Goal: Task Accomplishment & Management: Use online tool/utility

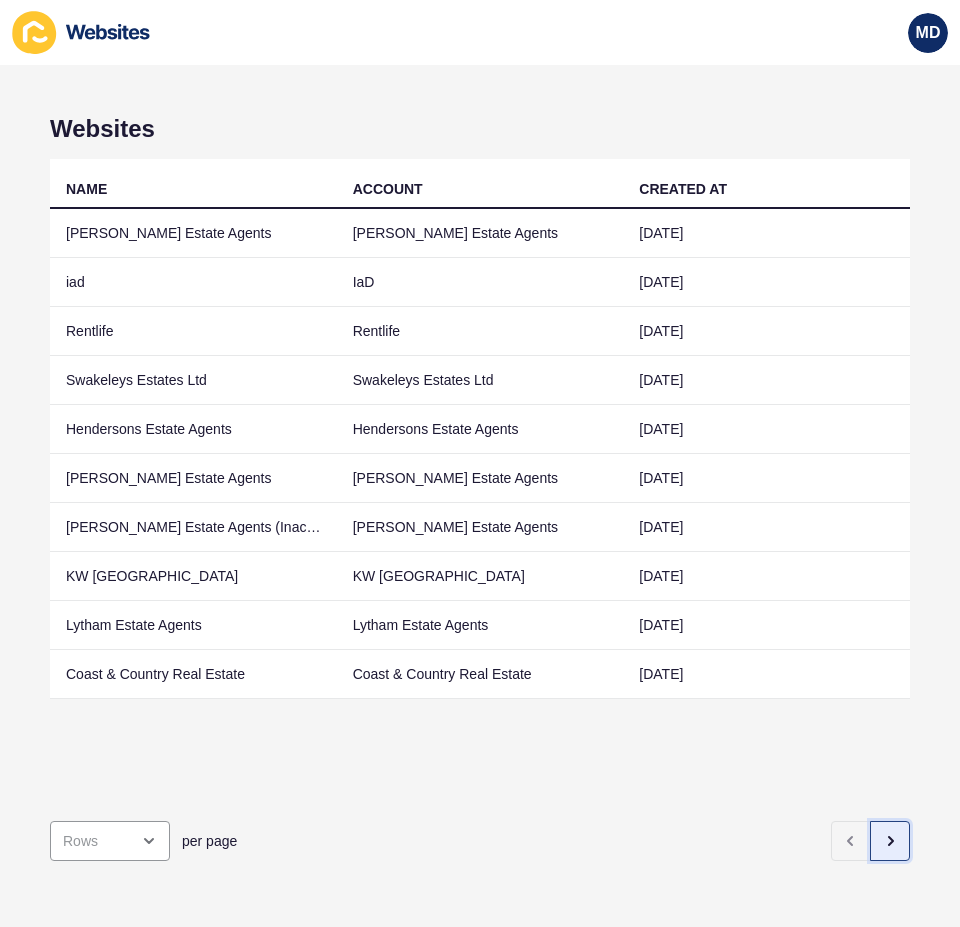
click at [870, 821] on button "button" at bounding box center [890, 841] width 40 height 40
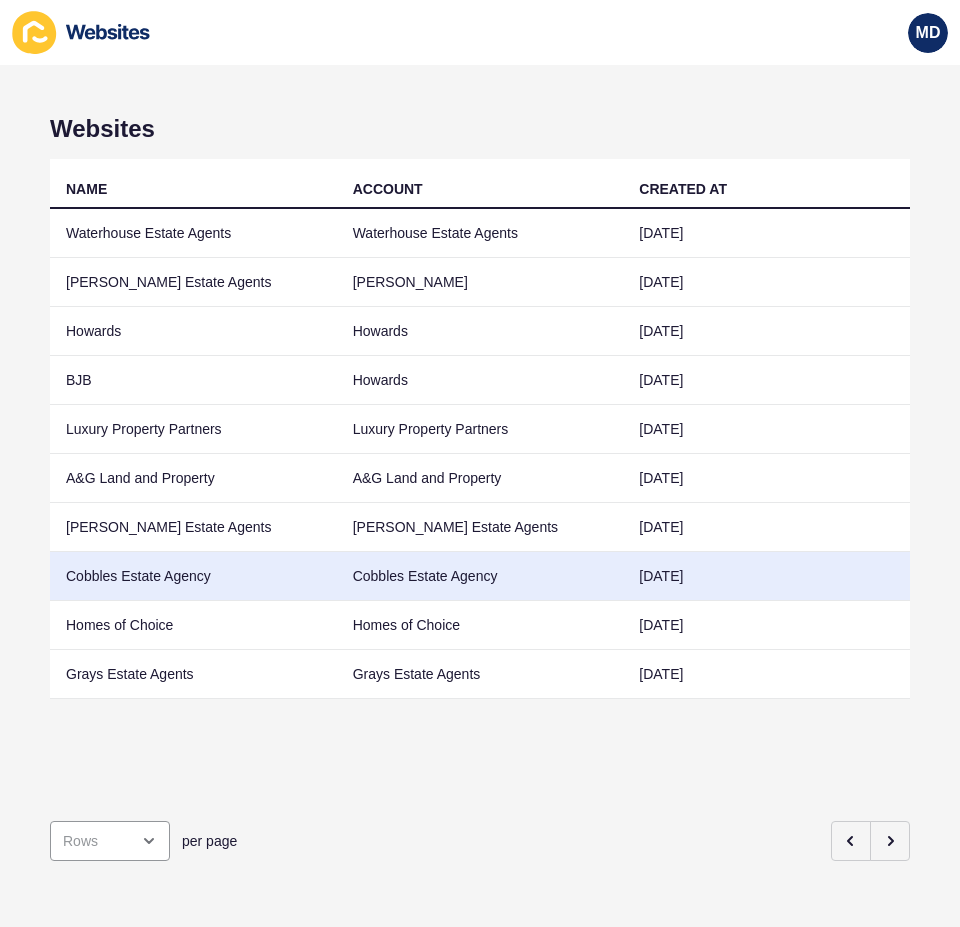
click at [278, 570] on td "Cobbles Estate Agency" at bounding box center [193, 576] width 287 height 49
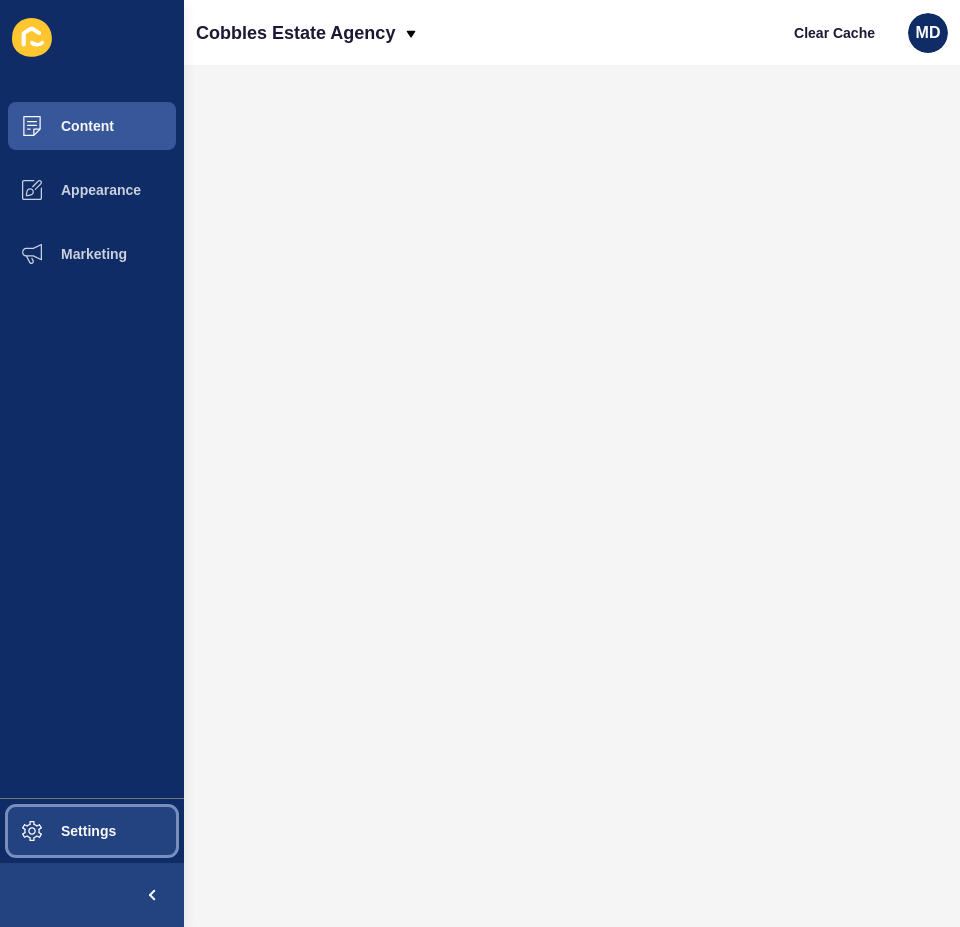
click at [125, 841] on button "Settings" at bounding box center [92, 831] width 184 height 64
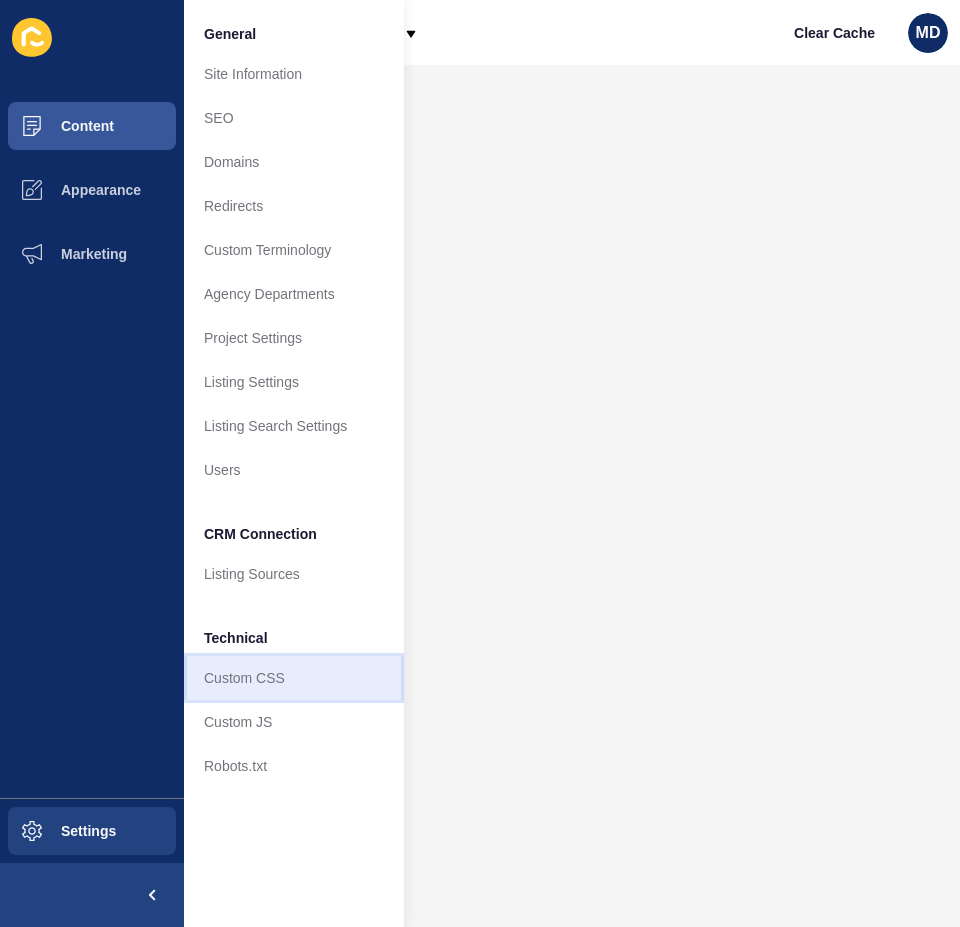
click at [268, 678] on link "Custom CSS" at bounding box center [294, 678] width 220 height 44
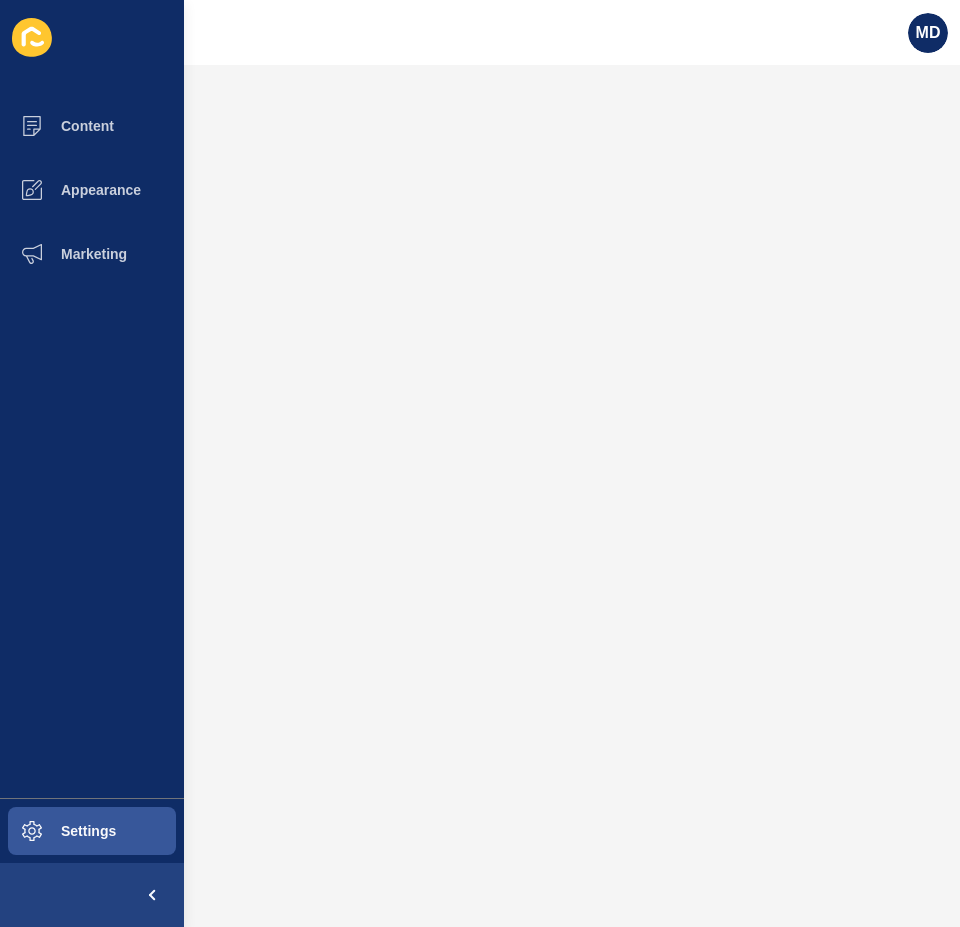
click at [349, 583] on div at bounding box center [572, 496] width 736 height 822
